Goal: Information Seeking & Learning: Learn about a topic

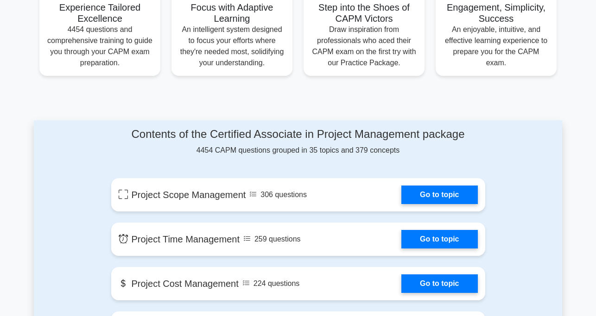
scroll to position [412, 0]
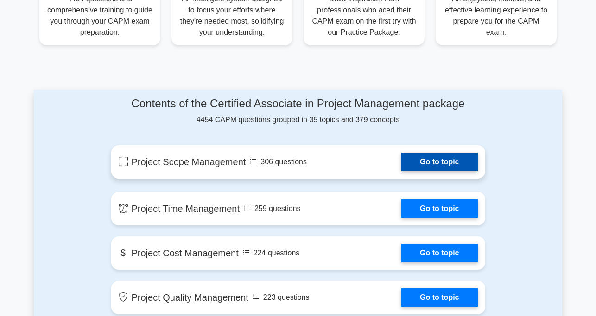
click at [429, 159] on link "Go to topic" at bounding box center [439, 162] width 76 height 19
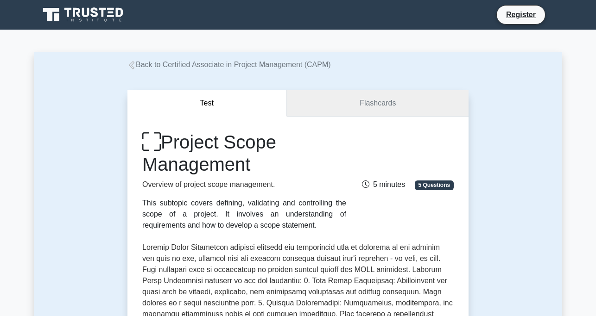
click at [386, 105] on link "Flashcards" at bounding box center [378, 103] width 182 height 26
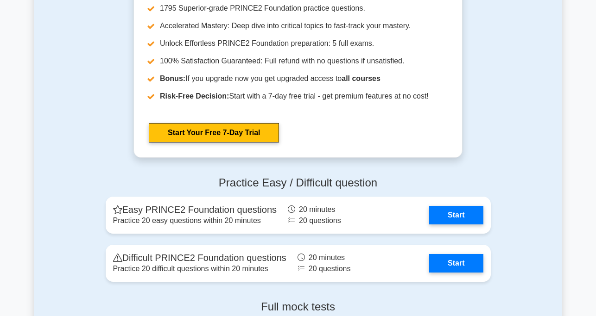
scroll to position [1086, 0]
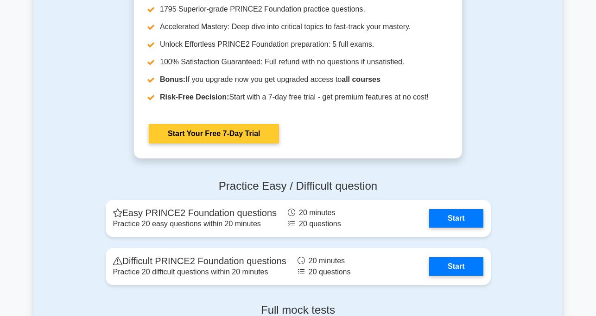
click at [214, 128] on link "Start Your Free 7-Day Trial" at bounding box center [214, 133] width 130 height 19
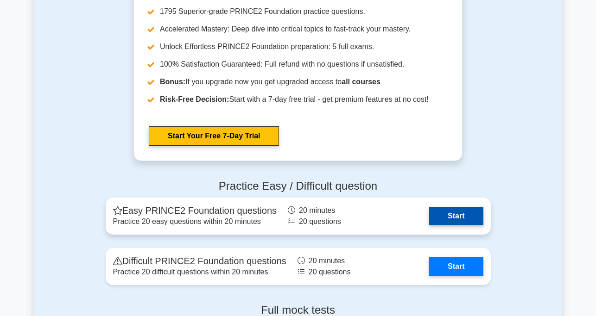
click at [446, 213] on link "Start" at bounding box center [456, 216] width 54 height 19
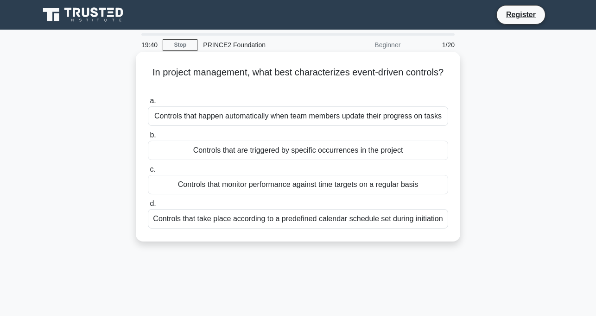
click at [339, 120] on div "Controls that happen automatically when team members update their progress on t…" at bounding box center [298, 116] width 300 height 19
click at [148, 104] on input "a. Controls that happen automatically when team members update their progress o…" at bounding box center [148, 101] width 0 height 6
